Goal: Task Accomplishment & Management: Manage account settings

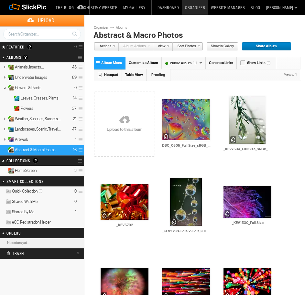
click at [133, 122] on link at bounding box center [124, 120] width 61 height 75
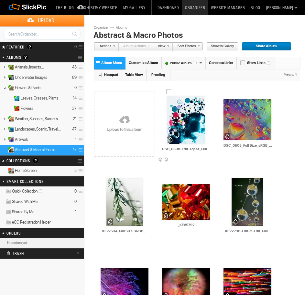
click at [211, 159] on span at bounding box center [211, 160] width 6 height 5
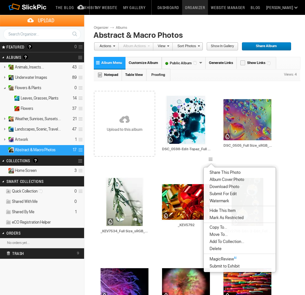
click at [229, 247] on li "Delete" at bounding box center [240, 248] width 72 height 7
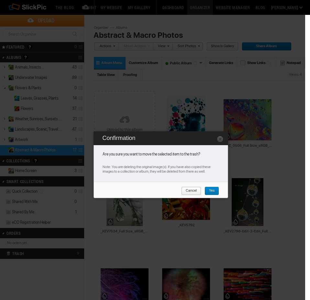
click at [207, 190] on span "Yes" at bounding box center [209, 191] width 10 height 8
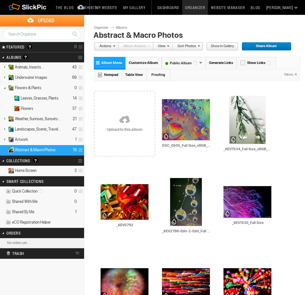
click at [131, 129] on link at bounding box center [124, 120] width 61 height 75
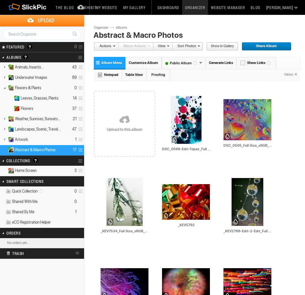
click at [124, 121] on link at bounding box center [124, 120] width 61 height 75
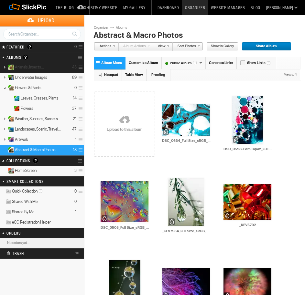
click at [5, 65] on link at bounding box center [4, 67] width 9 height 8
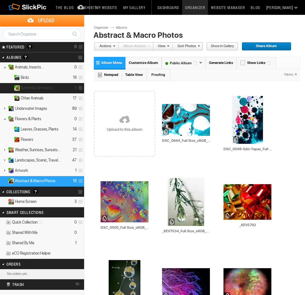
click at [37, 89] on span "Butterflies & Insects" at bounding box center [37, 87] width 32 height 5
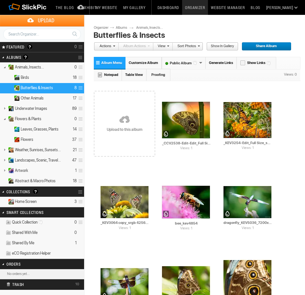
click at [118, 121] on link at bounding box center [124, 120] width 61 height 75
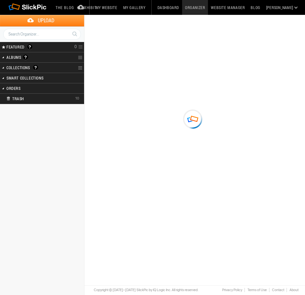
type input "Butterflies & Insects"
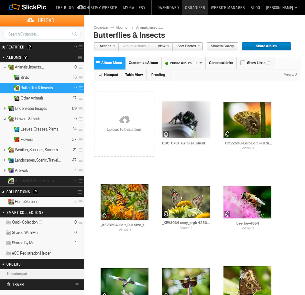
click at [60, 180] on details "Abstract & Macro Photos 18" at bounding box center [42, 181] width 84 height 10
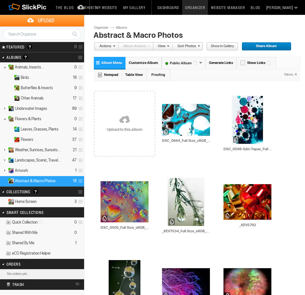
click at [81, 181] on span at bounding box center [80, 181] width 6 height 11
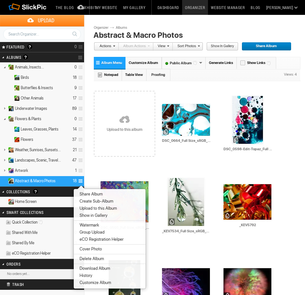
click at [108, 251] on li "Cover Photo" at bounding box center [110, 249] width 72 height 7
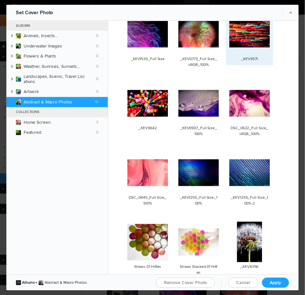
scroll to position [168, 0]
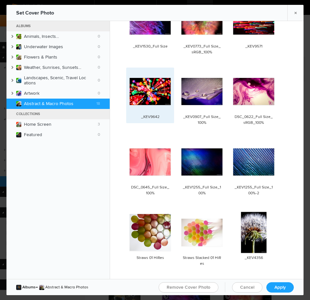
click at [163, 91] on img at bounding box center [149, 91] width 41 height 27
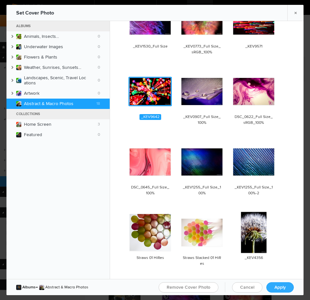
click at [284, 287] on span "Apply" at bounding box center [279, 286] width 11 height 5
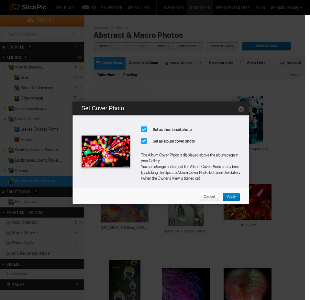
click at [232, 198] on span "Apply" at bounding box center [228, 197] width 13 height 8
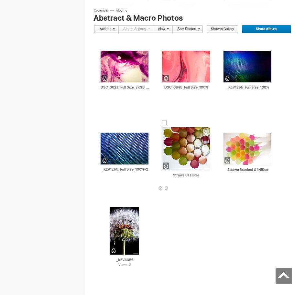
scroll to position [388, 0]
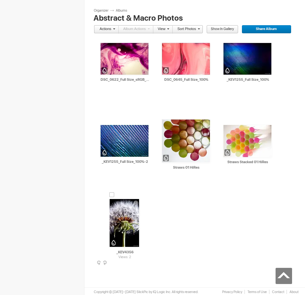
click at [149, 263] on span at bounding box center [150, 263] width 6 height 5
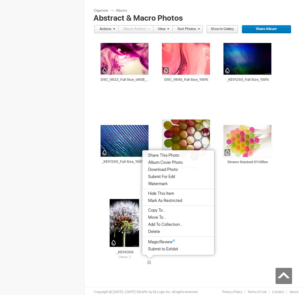
click at [169, 229] on li "Delete" at bounding box center [178, 231] width 72 height 7
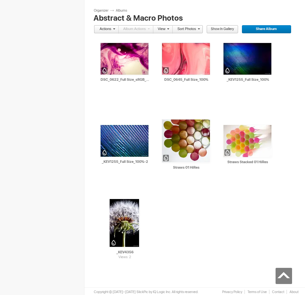
scroll to position [385, 0]
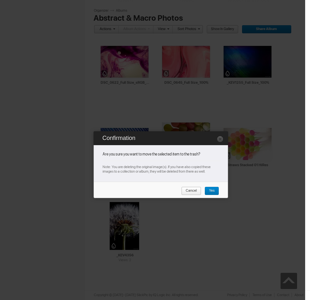
click at [190, 189] on span "Cancel" at bounding box center [189, 191] width 16 height 8
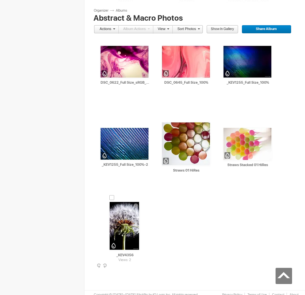
click at [148, 265] on span at bounding box center [150, 266] width 6 height 5
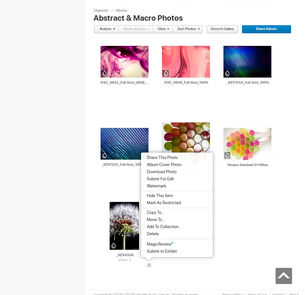
click at [160, 218] on span "Move To..." at bounding box center [155, 219] width 20 height 5
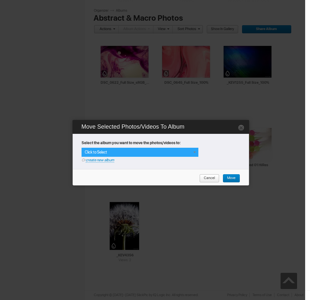
click at [131, 148] on div "Click to Select" at bounding box center [139, 152] width 117 height 9
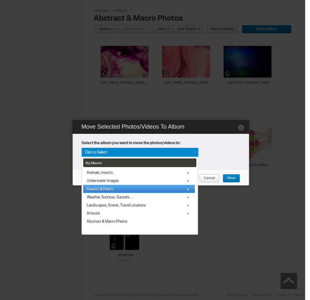
click at [123, 187] on link "Flowers & Plants" at bounding box center [138, 189] width 111 height 8
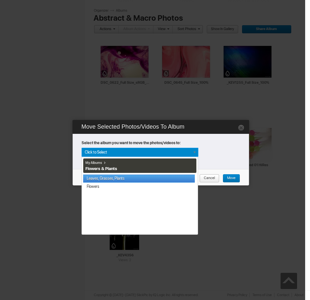
click at [126, 178] on link "Leaves, Grasses, Plants" at bounding box center [138, 178] width 111 height 8
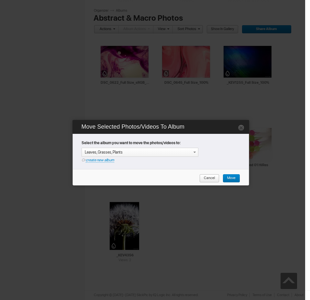
click at [234, 178] on span "Move" at bounding box center [228, 178] width 13 height 8
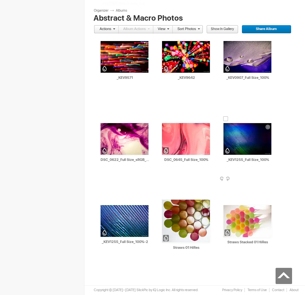
scroll to position [308, 0]
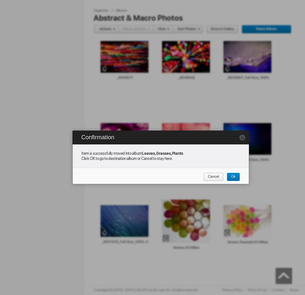
click at [232, 177] on span "Ok" at bounding box center [231, 177] width 9 height 8
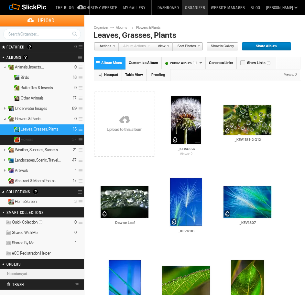
click at [39, 139] on details "Flowers 37" at bounding box center [42, 140] width 84 height 10
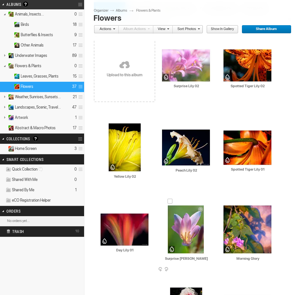
scroll to position [43, 0]
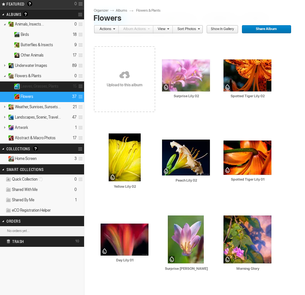
click at [60, 88] on details "Leaves, Grasses, Plants 15" at bounding box center [42, 86] width 84 height 10
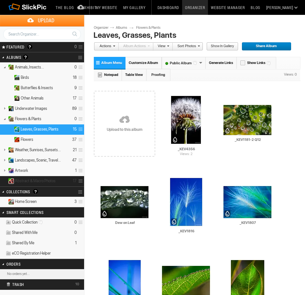
click at [51, 182] on span "Abstract & Macro Photos" at bounding box center [35, 180] width 41 height 5
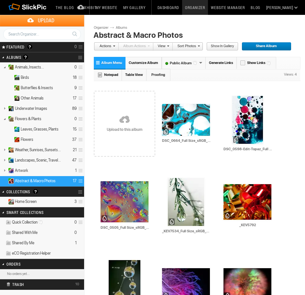
click at [130, 123] on link at bounding box center [124, 120] width 61 height 75
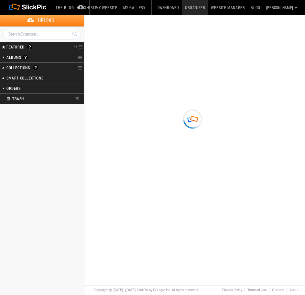
type input "Abstract & Macro Photos"
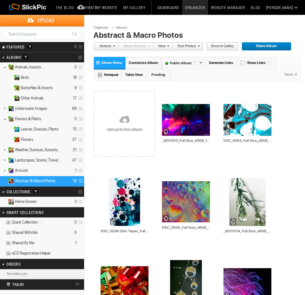
click at [124, 122] on link at bounding box center [124, 120] width 61 height 75
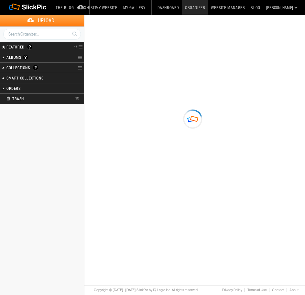
type input "Abstract & Macro Photos"
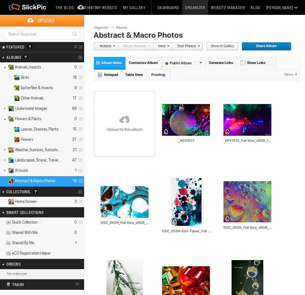
click at [144, 133] on link at bounding box center [124, 120] width 61 height 75
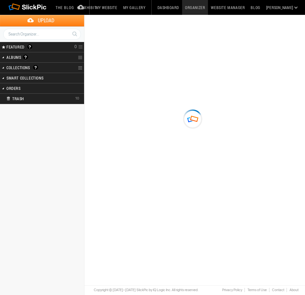
type input "Abstract & Macro Photos"
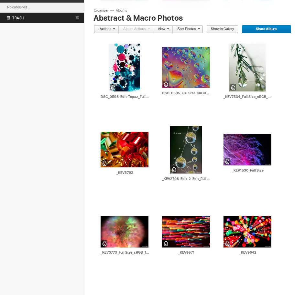
scroll to position [216, 0]
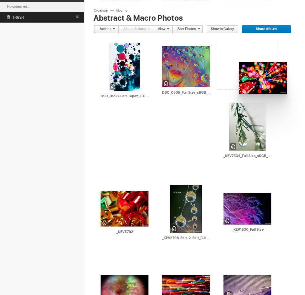
drag, startPoint x: 256, startPoint y: 229, endPoint x: 237, endPoint y: 61, distance: 168.7
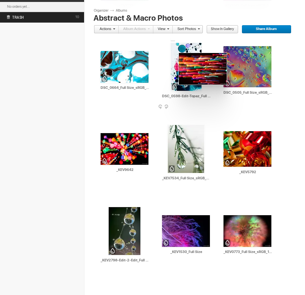
drag, startPoint x: 249, startPoint y: 236, endPoint x: 178, endPoint y: 53, distance: 196.8
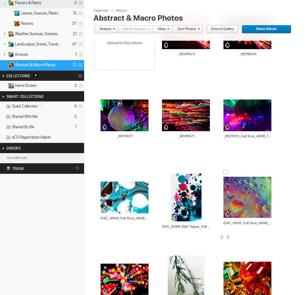
scroll to position [86, 0]
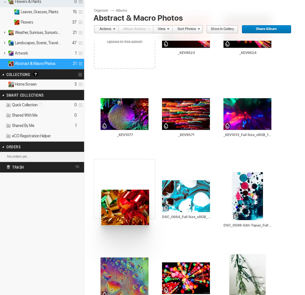
drag, startPoint x: 254, startPoint y: 265, endPoint x: 100, endPoint y: 189, distance: 171.8
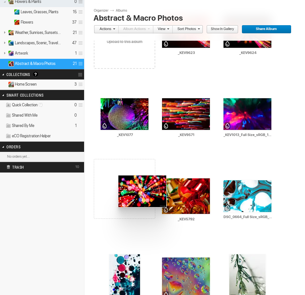
drag, startPoint x: 182, startPoint y: 272, endPoint x: 117, endPoint y: 175, distance: 116.6
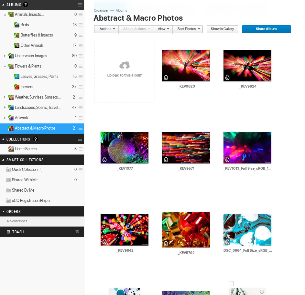
scroll to position [43, 0]
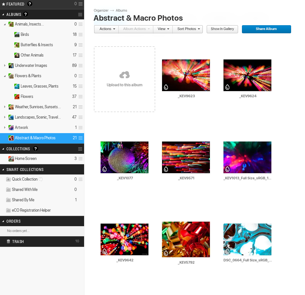
click at [121, 89] on link at bounding box center [124, 75] width 61 height 75
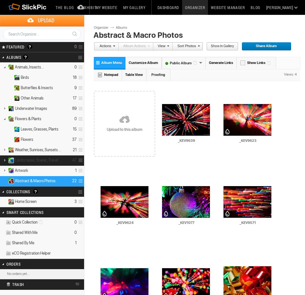
click at [5, 159] on link at bounding box center [4, 160] width 9 height 8
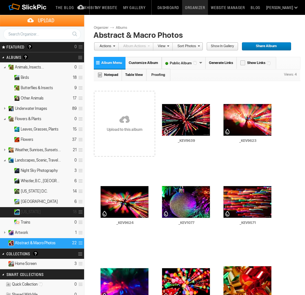
click at [36, 211] on details "[US_STATE] 18" at bounding box center [42, 212] width 84 height 10
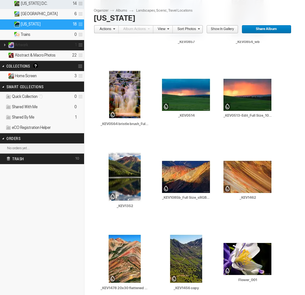
scroll to position [194, 0]
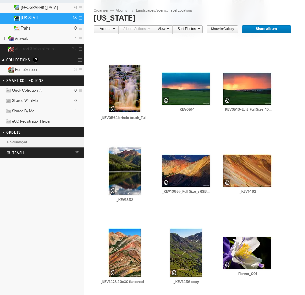
click at [36, 47] on span "Abstract & Macro Photos" at bounding box center [35, 49] width 41 height 5
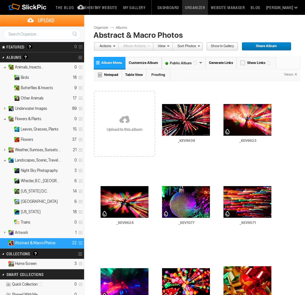
click at [128, 126] on link at bounding box center [124, 120] width 61 height 75
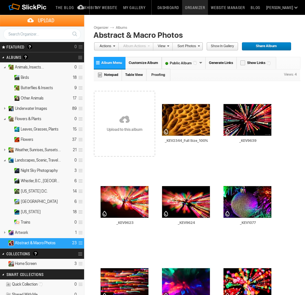
click at [115, 110] on link at bounding box center [124, 120] width 61 height 75
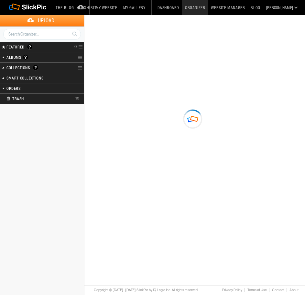
type input "Abstract & Macro Photos"
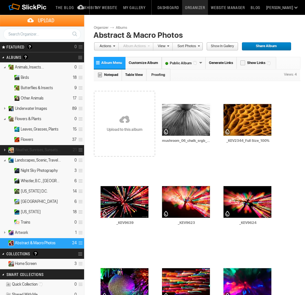
click at [4, 150] on link at bounding box center [4, 150] width 9 height 8
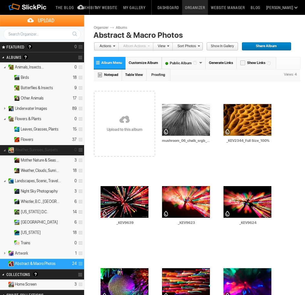
click at [4, 150] on link at bounding box center [4, 150] width 9 height 8
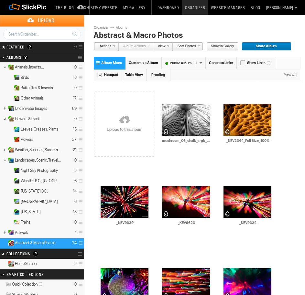
click at [113, 125] on link at bounding box center [124, 120] width 61 height 75
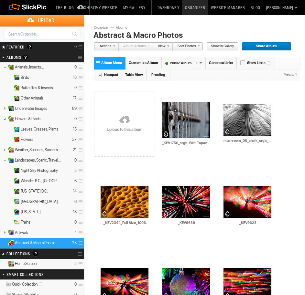
click at [43, 55] on h2 "Albums Albums are your presentation gallery and where your photos and videos ar…" at bounding box center [33, 57] width 54 height 10
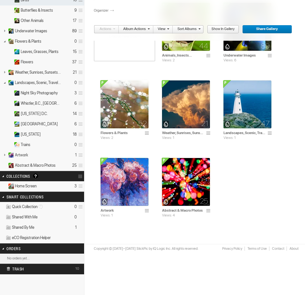
scroll to position [86, 0]
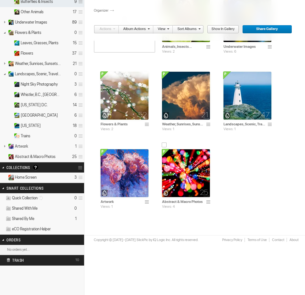
click at [187, 171] on img at bounding box center [186, 173] width 48 height 48
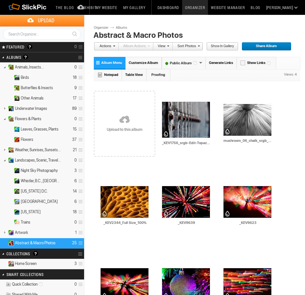
click at [148, 6] on link "My Gallery" at bounding box center [134, 7] width 28 height 15
